Goal: Find contact information: Find contact information

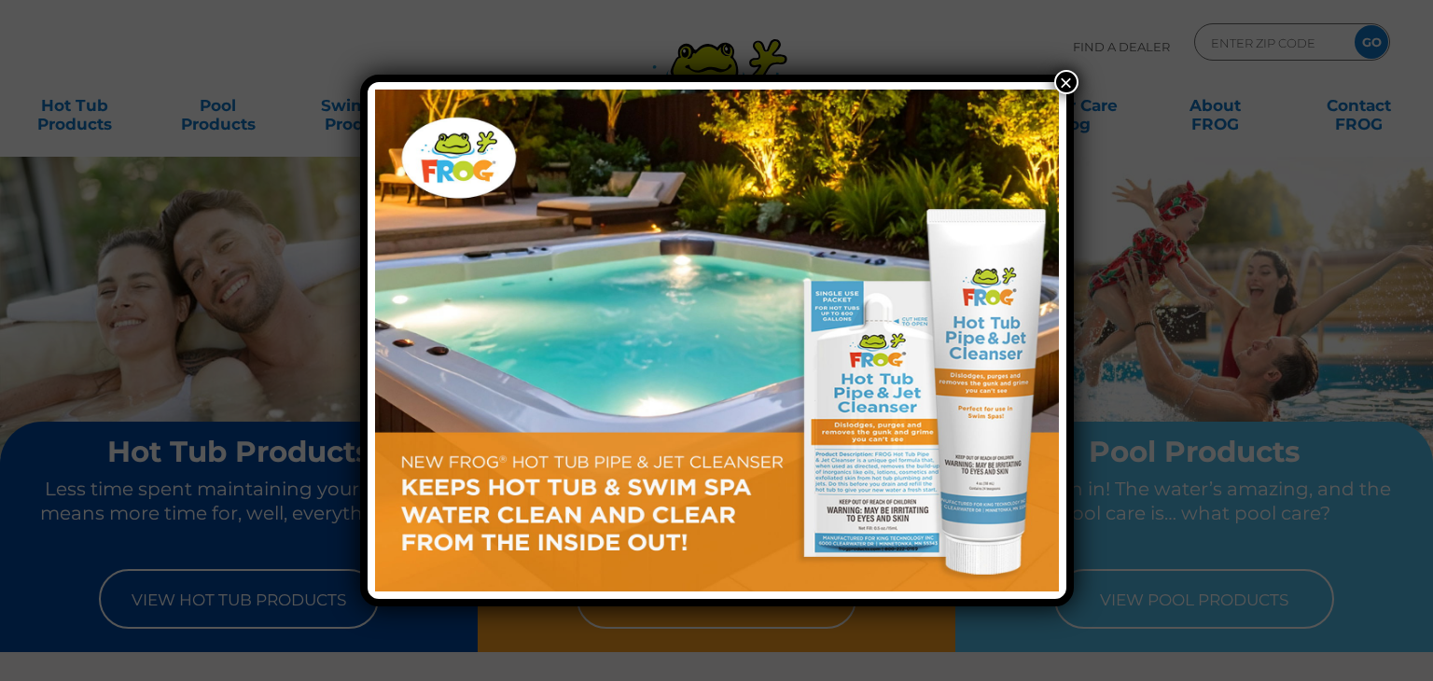
click at [1063, 79] on button "×" at bounding box center [1066, 82] width 24 height 24
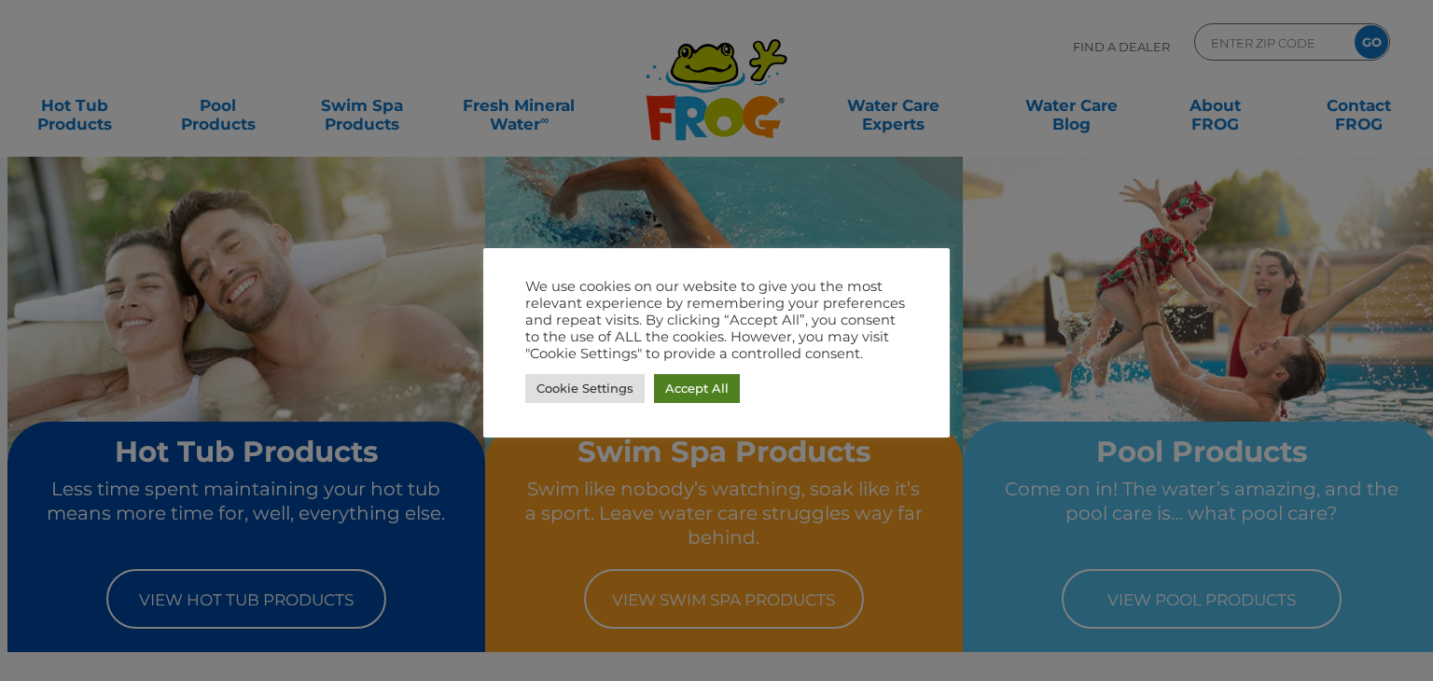
click at [683, 381] on link "Accept All" at bounding box center [697, 388] width 86 height 29
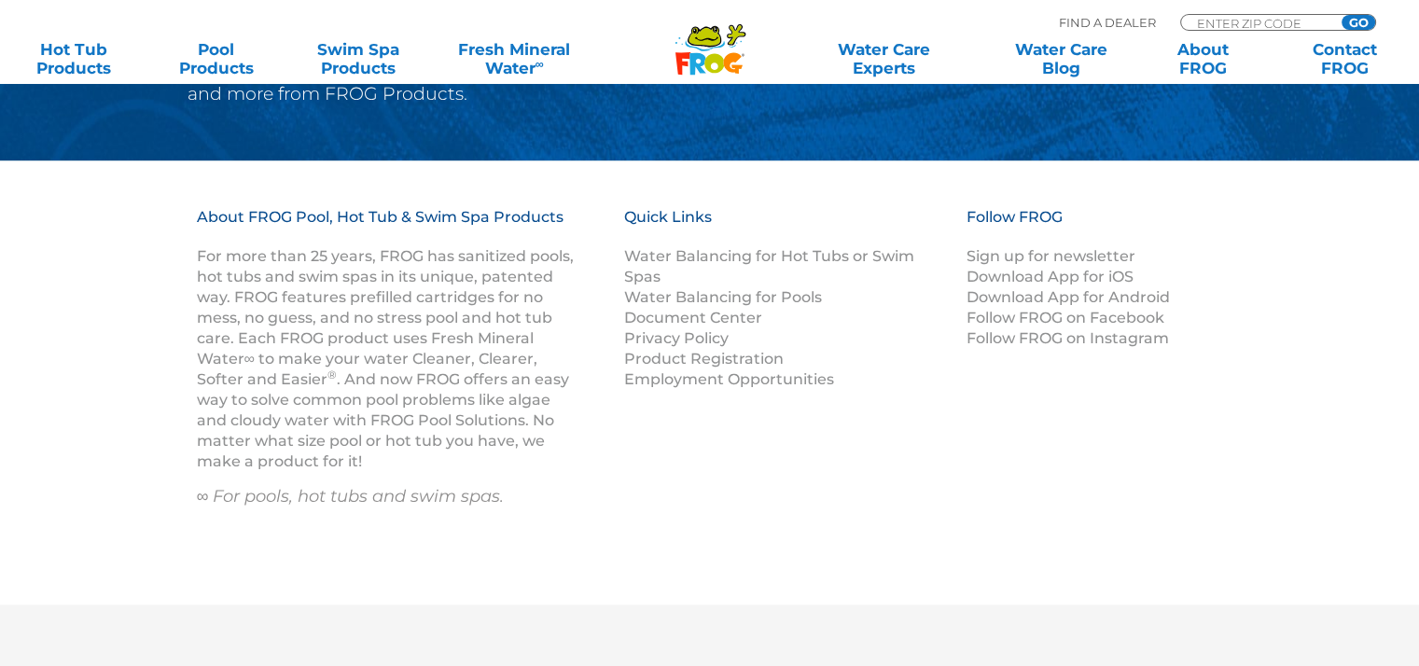
scroll to position [2443, 0]
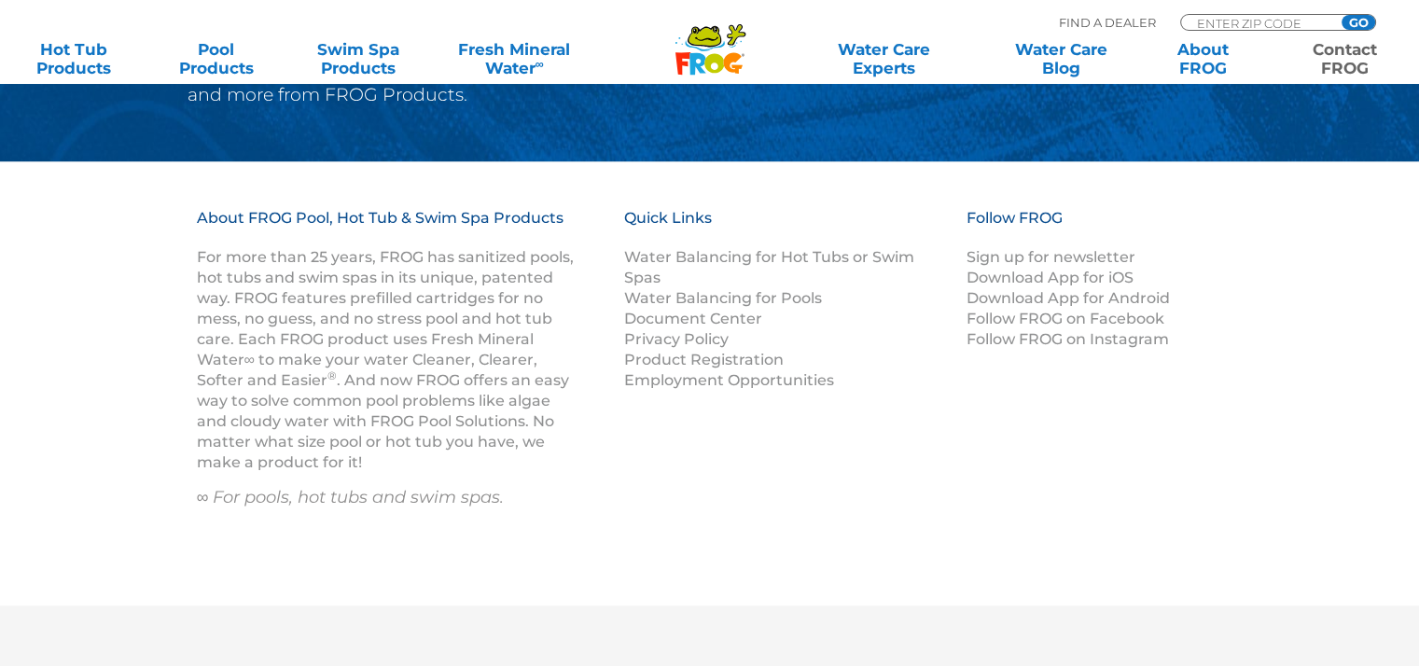
click at [1350, 57] on link "Contact FROG" at bounding box center [1345, 58] width 110 height 37
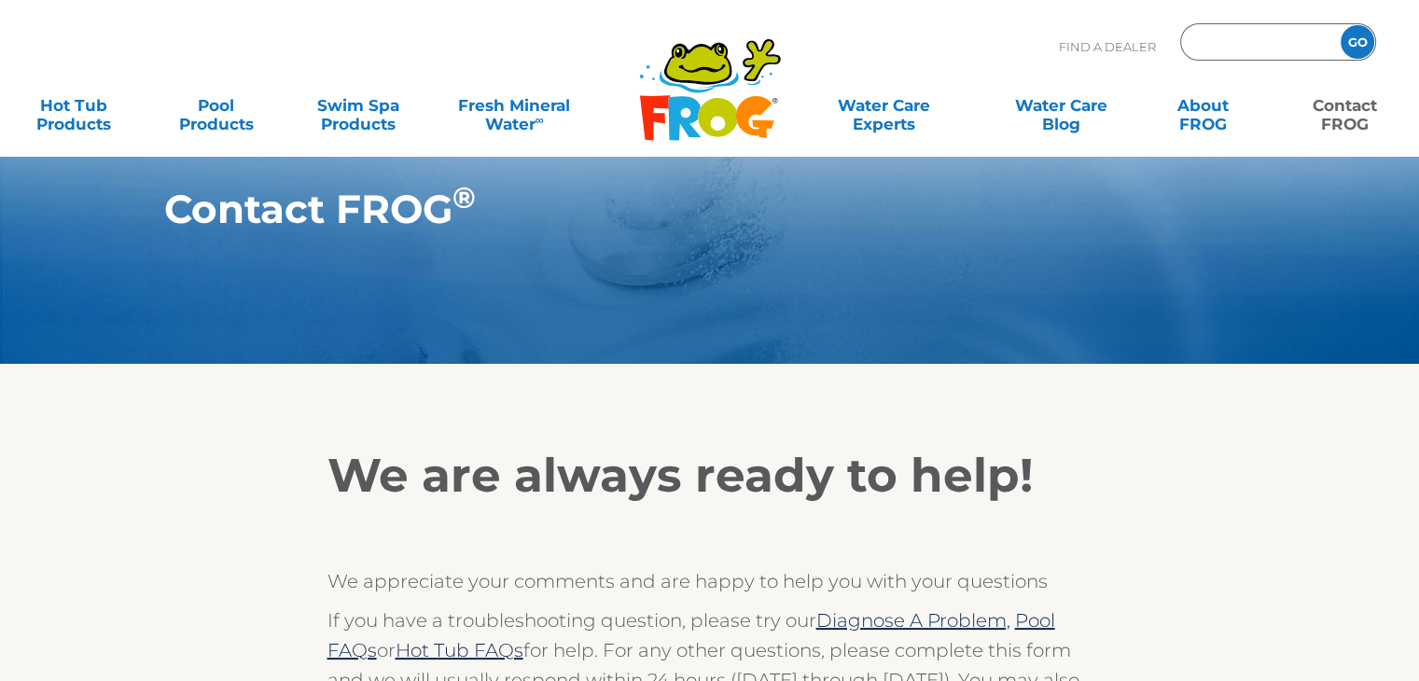
click at [1216, 35] on input "Zip Code Form" at bounding box center [1258, 42] width 126 height 27
type input "33702"
click at [1350, 44] on input "GO" at bounding box center [1357, 42] width 34 height 34
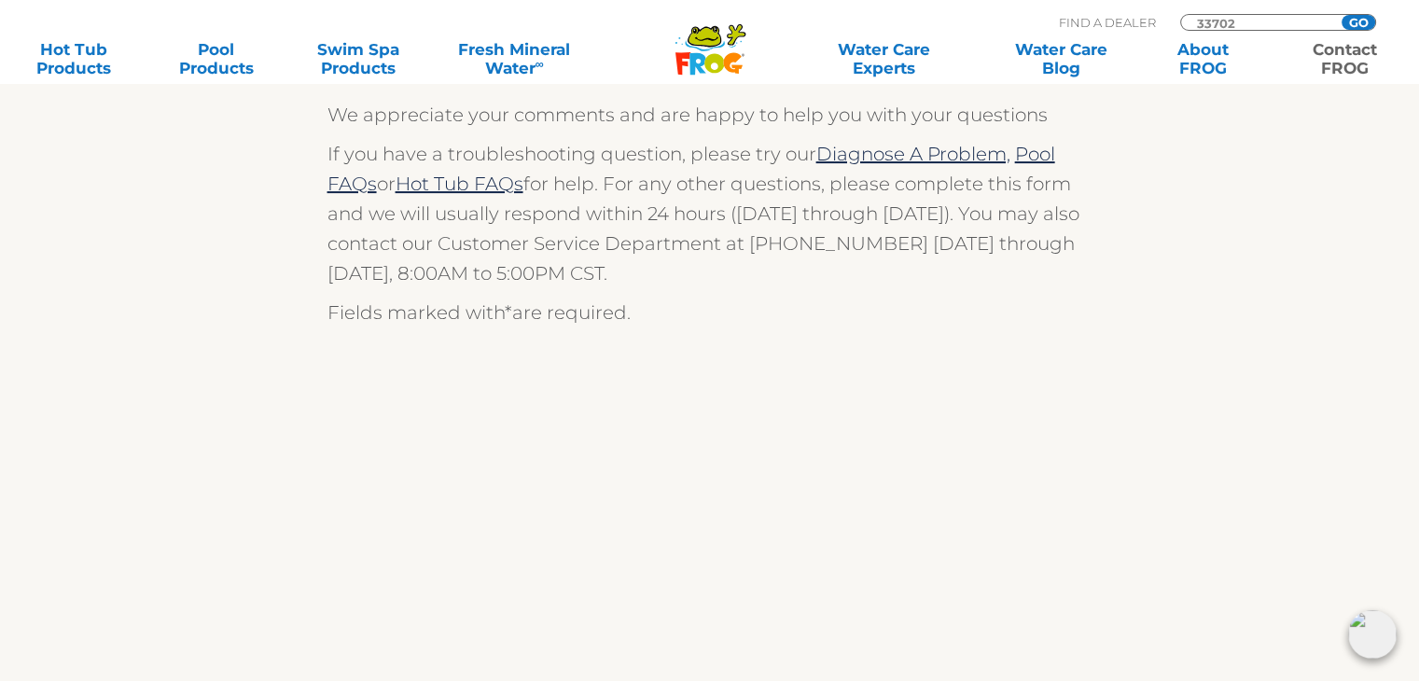
scroll to position [800, 0]
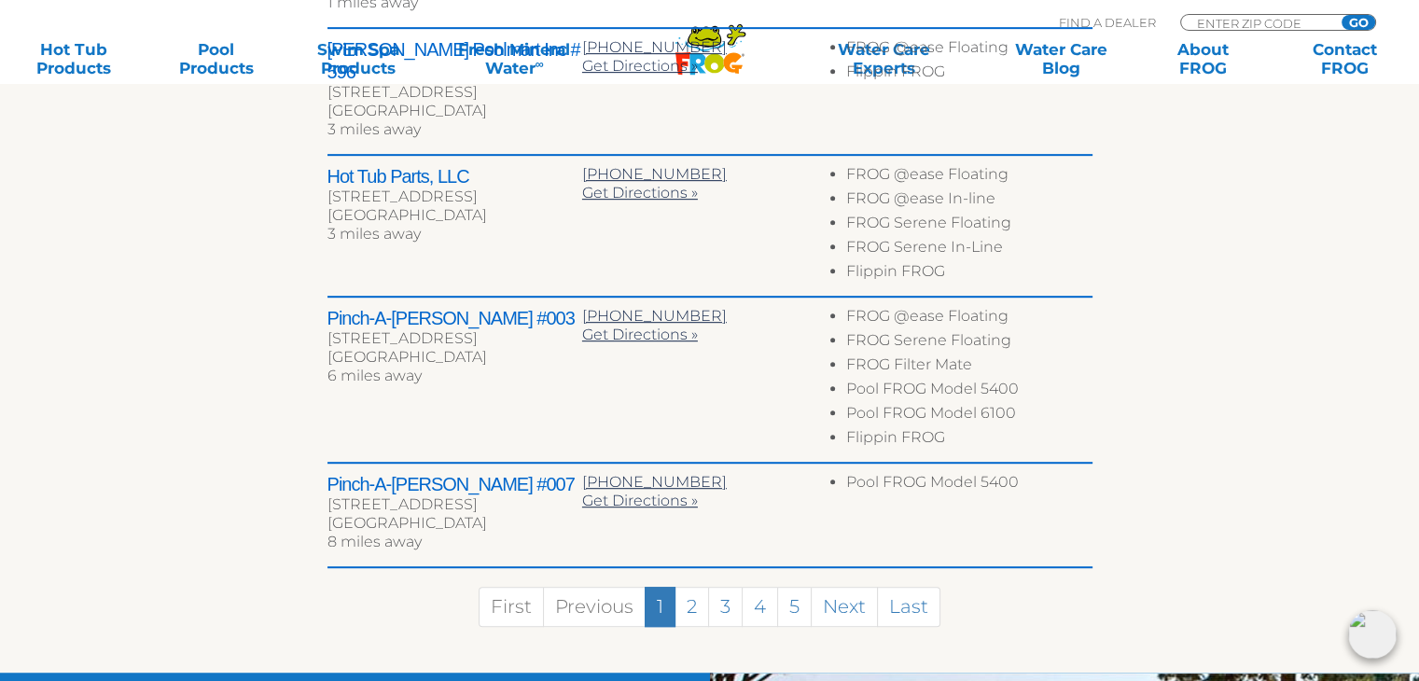
scroll to position [984, 0]
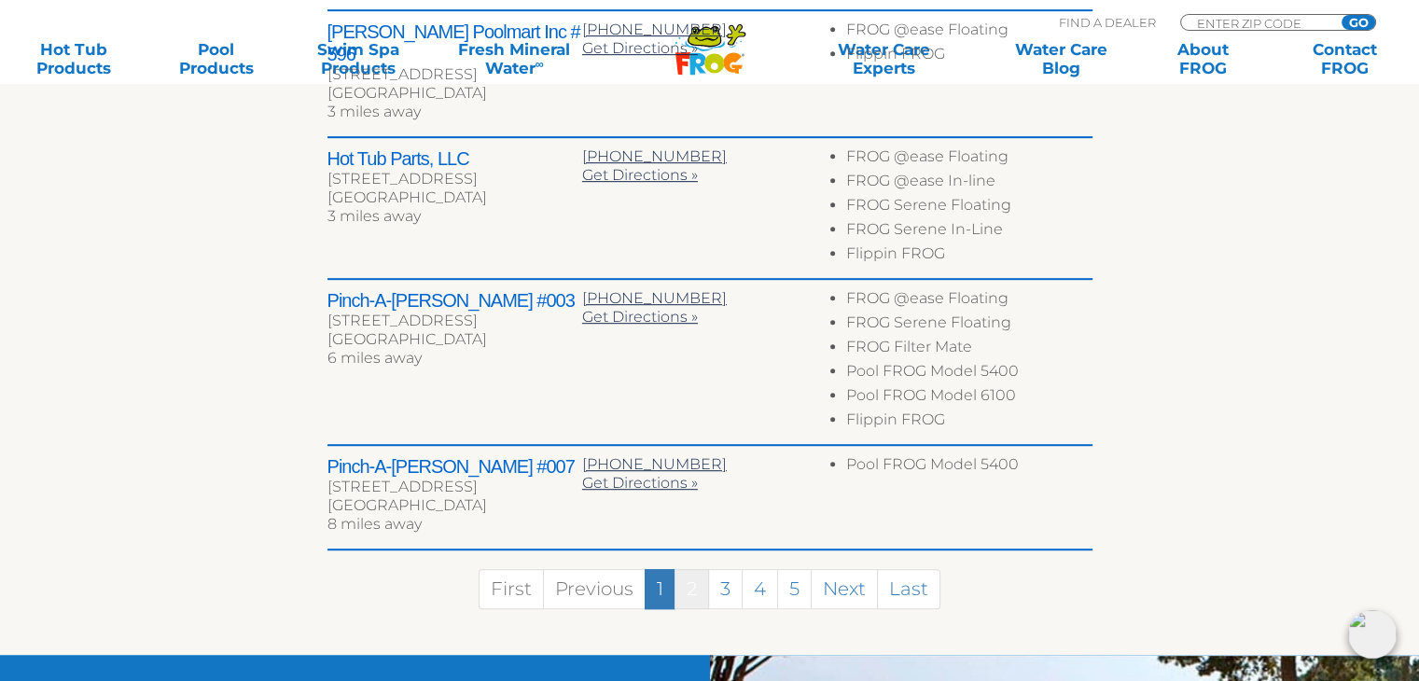
click at [687, 569] on link "2" at bounding box center [691, 589] width 35 height 40
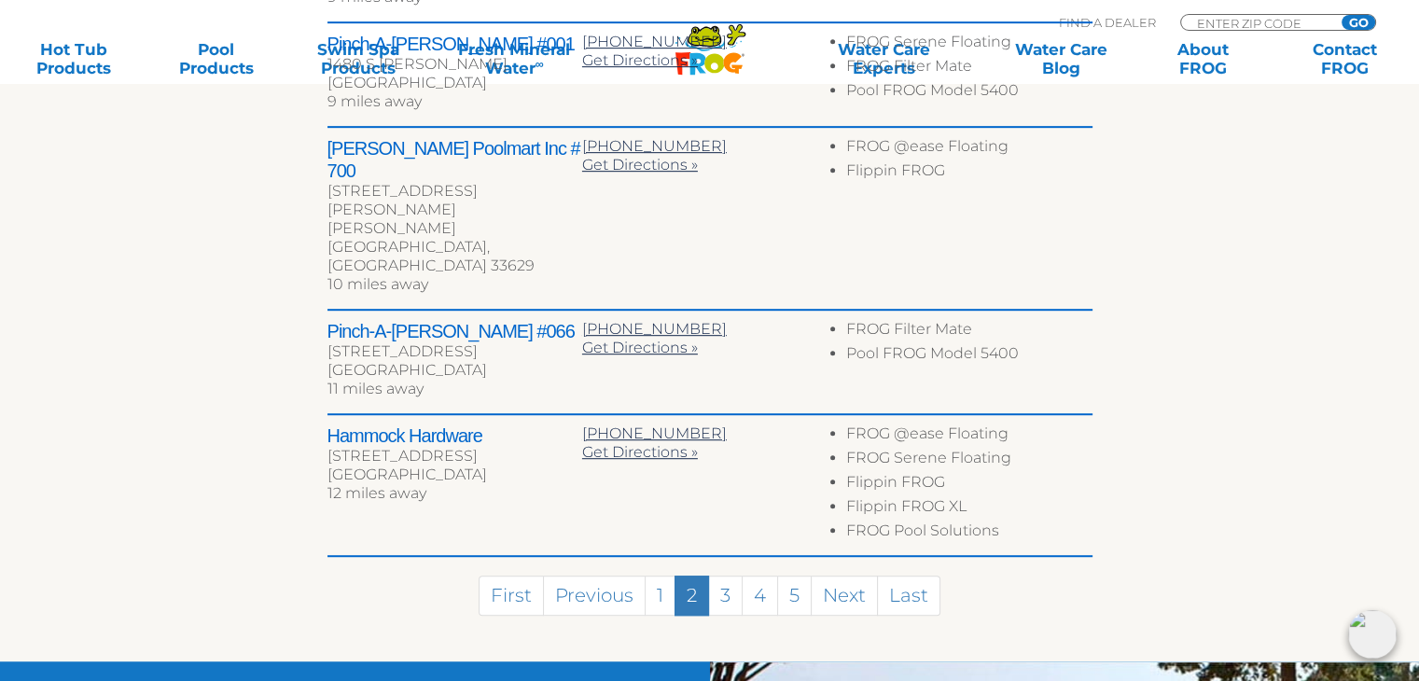
scroll to position [996, 0]
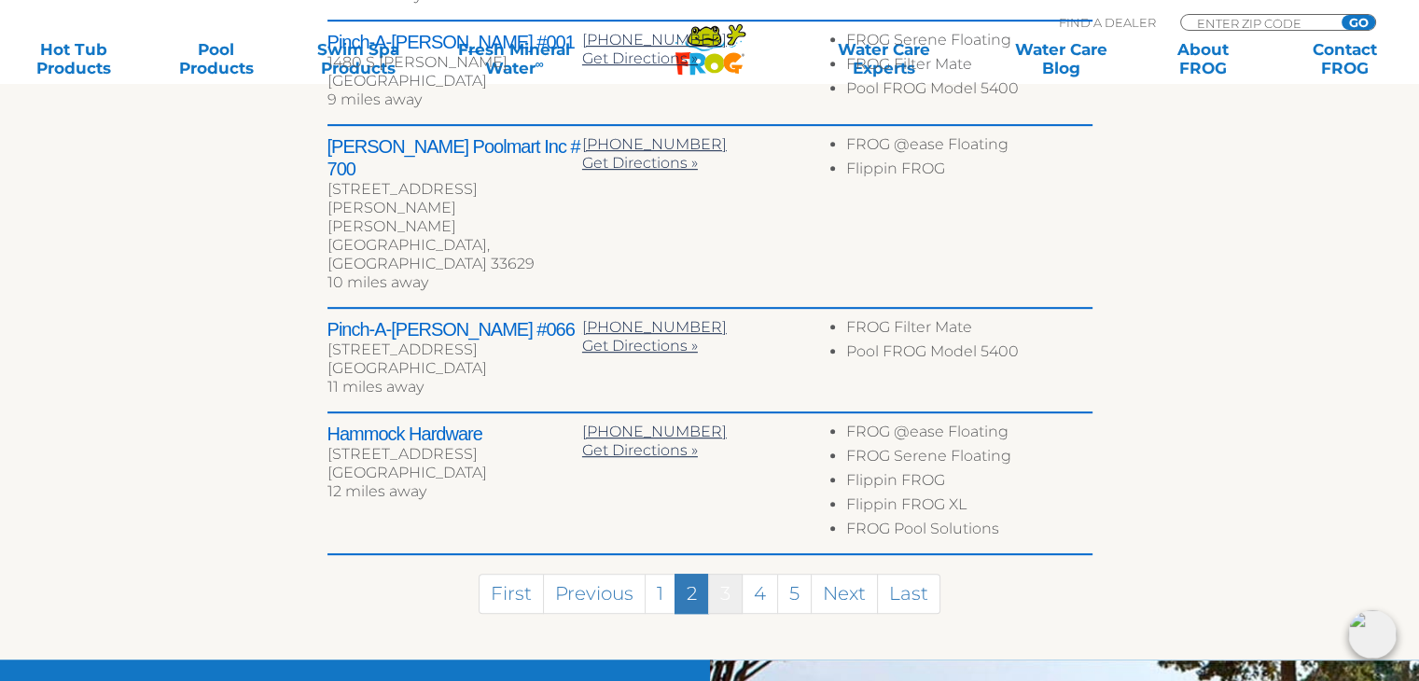
click at [724, 574] on link "3" at bounding box center [725, 594] width 35 height 40
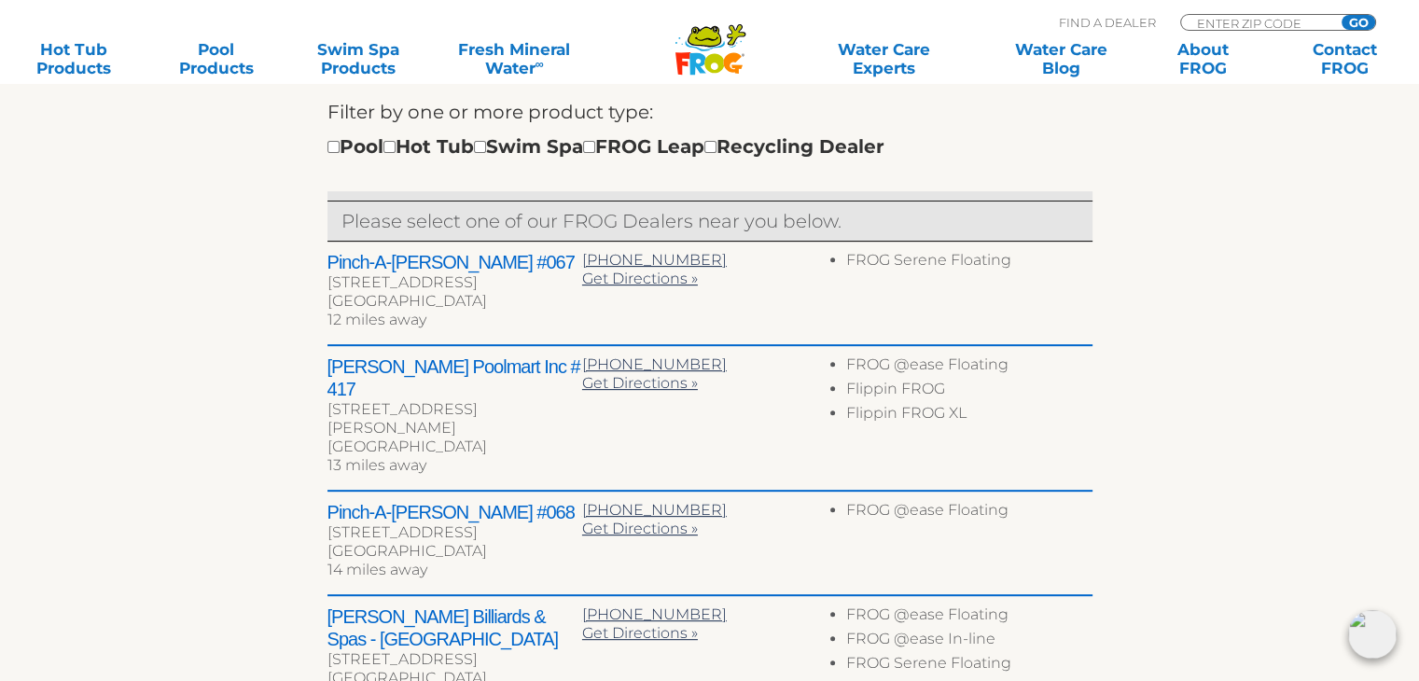
scroll to position [634, 0]
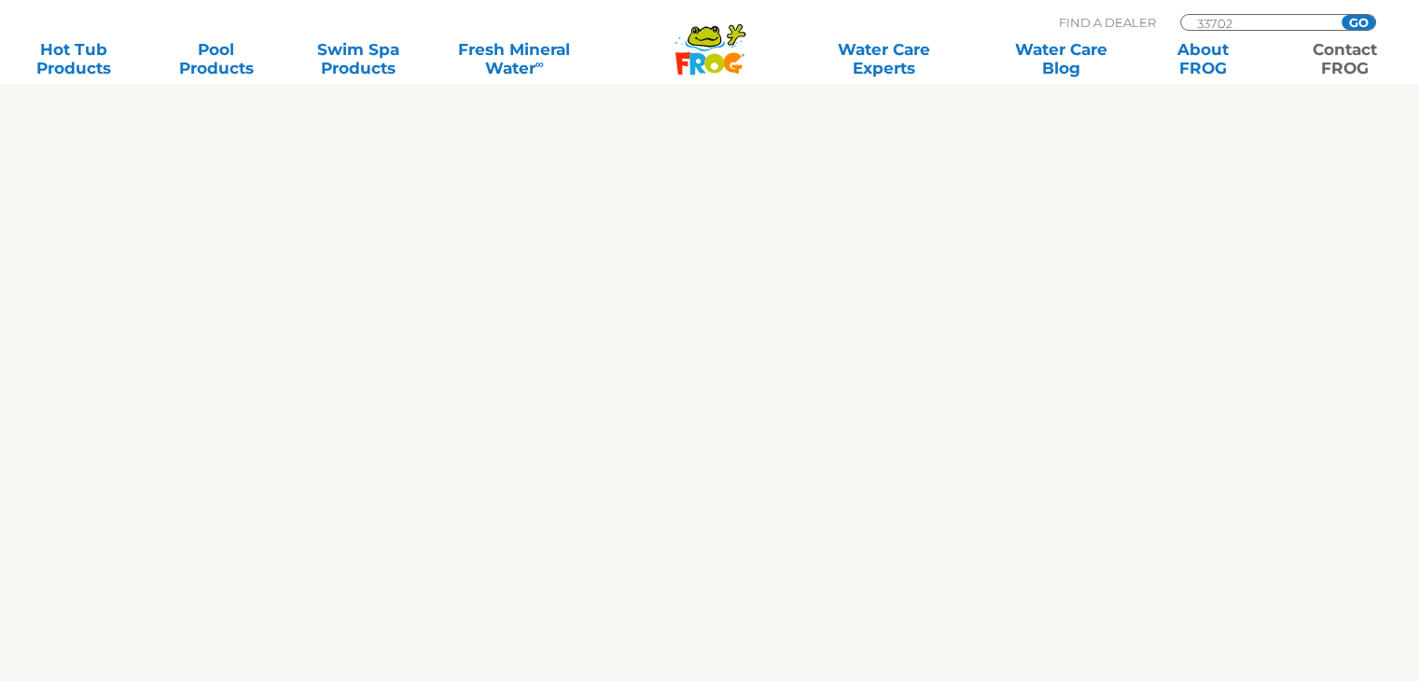
scroll to position [713, 0]
click at [1267, 404] on div "We are always ready to help! We appreciate your comments and are happy to help …" at bounding box center [709, 358] width 1147 height 1294
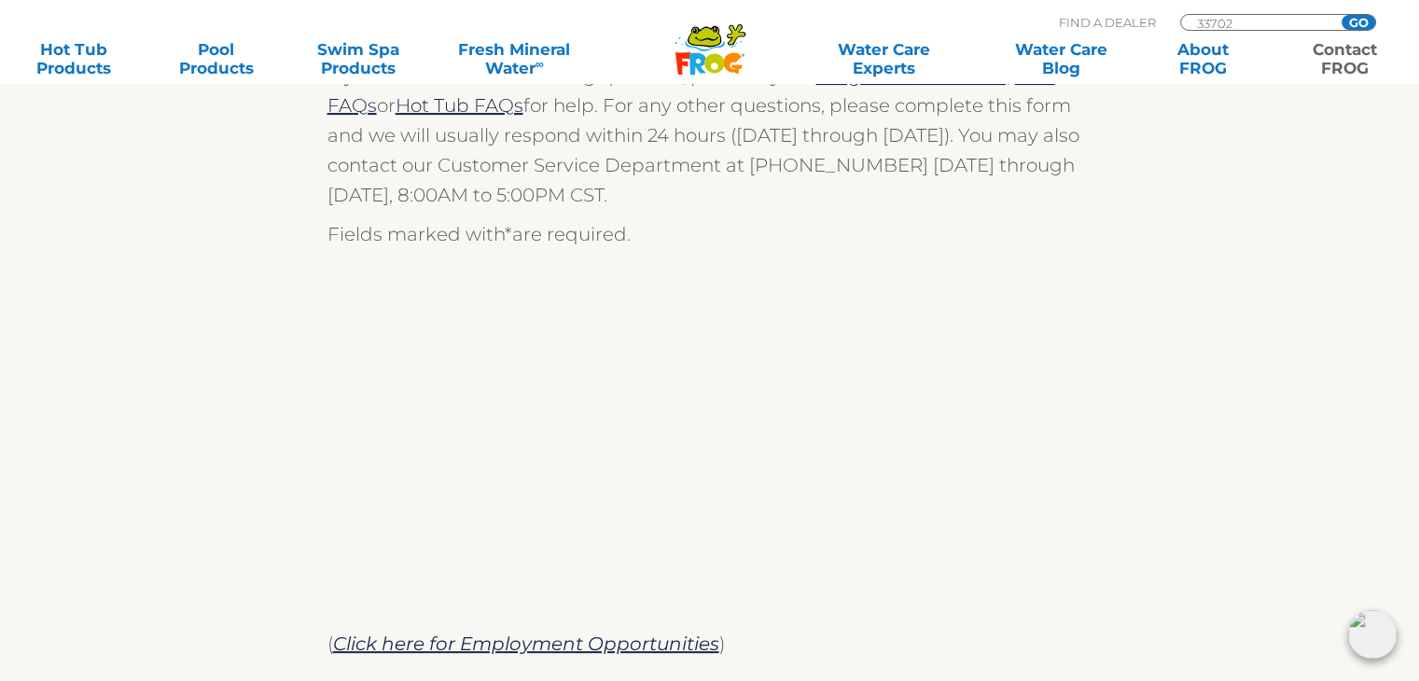
scroll to position [545, 0]
